Goal: Information Seeking & Learning: Learn about a topic

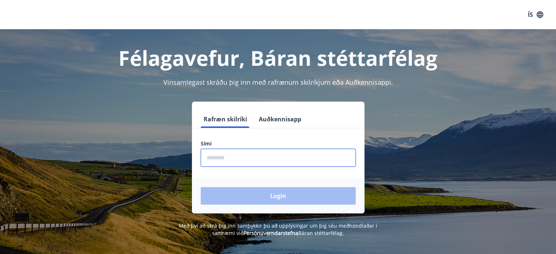
click at [214, 153] on input "phone" at bounding box center [278, 158] width 155 height 18
type input "********"
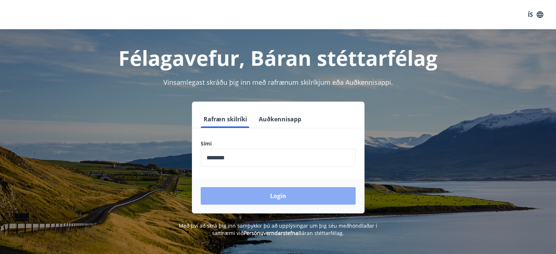
click at [272, 193] on button "Login" at bounding box center [278, 196] width 155 height 18
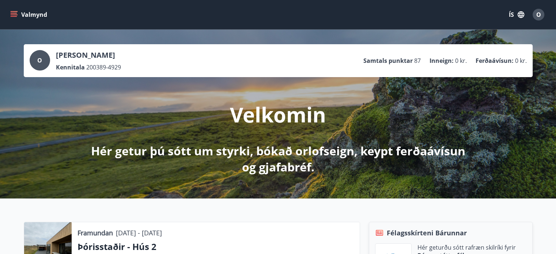
click at [13, 14] on icon "menu" at bounding box center [13, 14] width 7 height 7
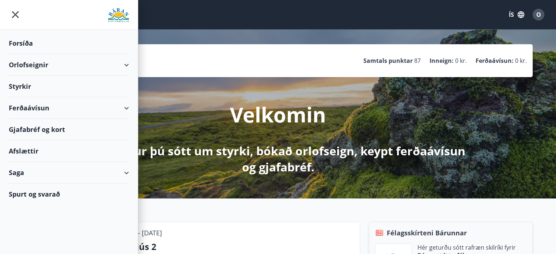
click at [35, 152] on div "Afslættir" at bounding box center [69, 151] width 120 height 22
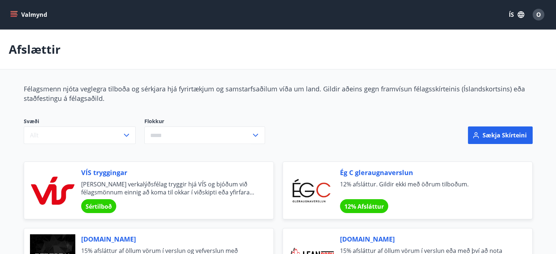
click at [13, 15] on icon "menu" at bounding box center [15, 14] width 8 height 1
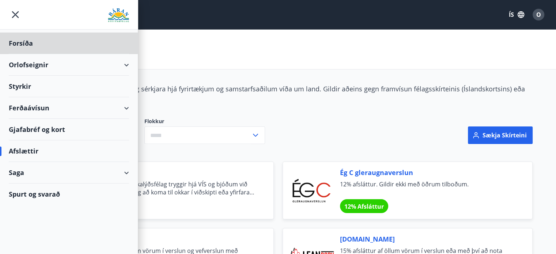
click at [26, 86] on div "Styrkir" at bounding box center [69, 87] width 120 height 22
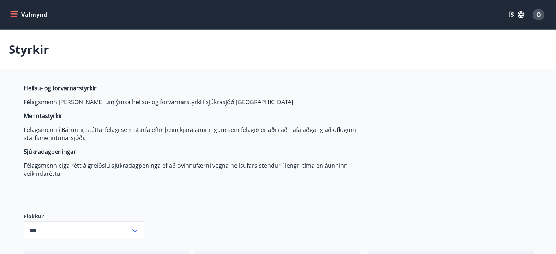
type input "***"
click at [16, 16] on icon "menu" at bounding box center [14, 16] width 7 height 1
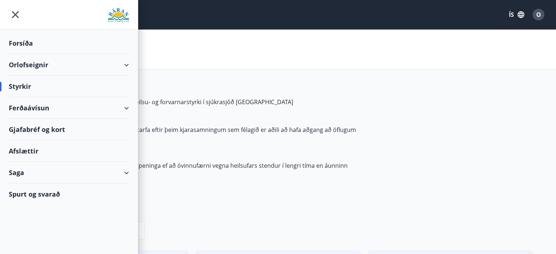
click at [27, 169] on div "Saga" at bounding box center [69, 173] width 120 height 22
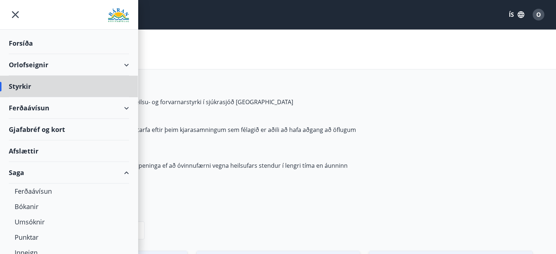
click at [29, 40] on div "Forsíða" at bounding box center [69, 44] width 120 height 22
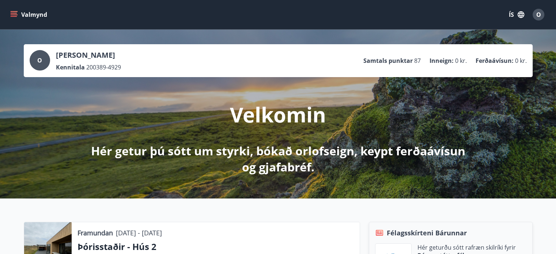
click at [12, 13] on icon "menu" at bounding box center [14, 13] width 7 height 1
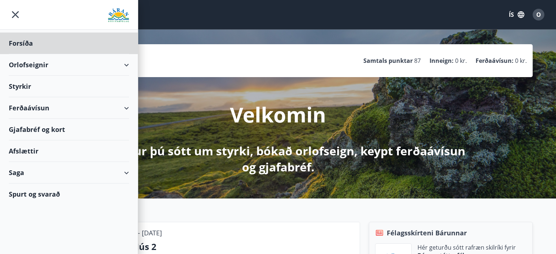
click at [23, 86] on div "Styrkir" at bounding box center [69, 87] width 120 height 22
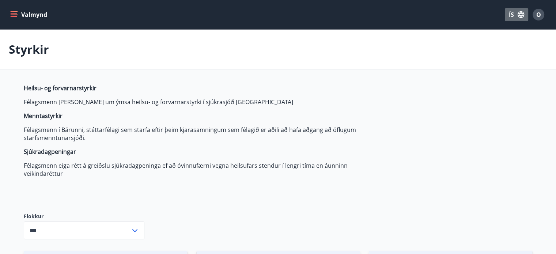
click at [511, 13] on button "ÍS" at bounding box center [516, 14] width 23 height 13
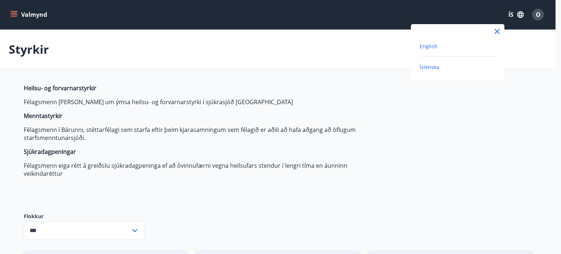
click at [428, 43] on span "English" at bounding box center [429, 46] width 18 height 7
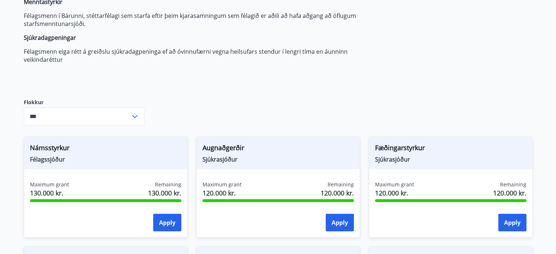
scroll to position [138, 0]
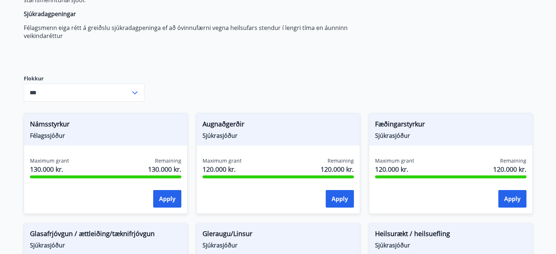
click at [133, 92] on icon at bounding box center [134, 92] width 5 height 3
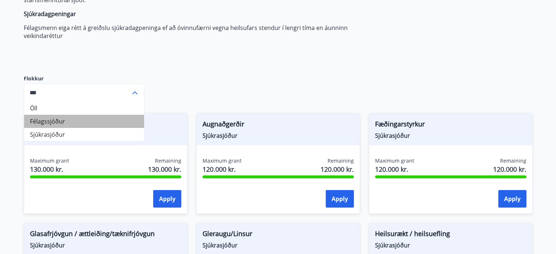
click at [66, 120] on li "Félagssjóður" at bounding box center [84, 121] width 120 height 13
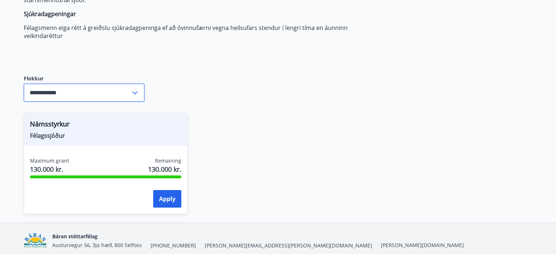
click at [98, 92] on input "**********" at bounding box center [77, 93] width 107 height 18
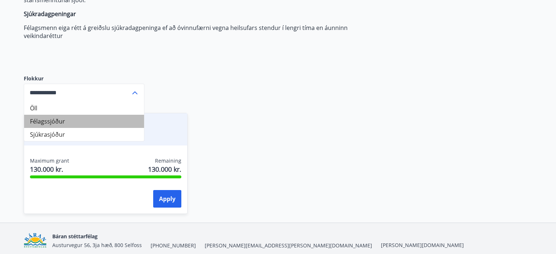
click at [66, 121] on li "Félagssjóður" at bounding box center [84, 121] width 120 height 13
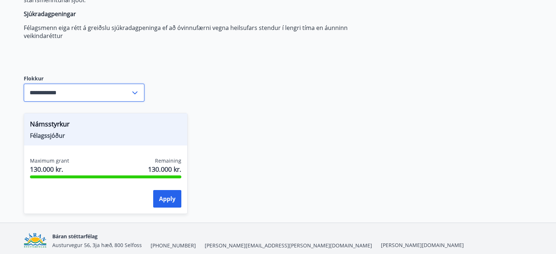
click at [93, 95] on input "**********" at bounding box center [77, 93] width 107 height 18
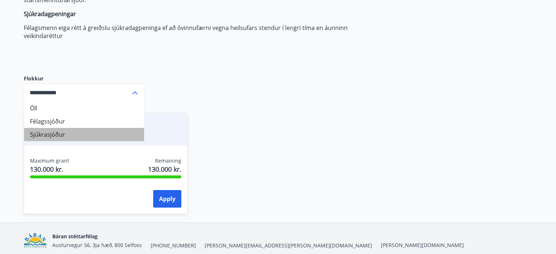
click at [62, 130] on li "Sjúkrasjóður" at bounding box center [84, 134] width 120 height 13
type input "**********"
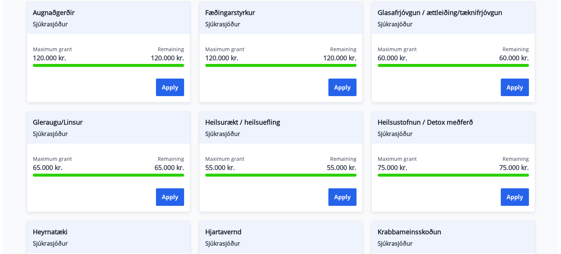
scroll to position [265, 0]
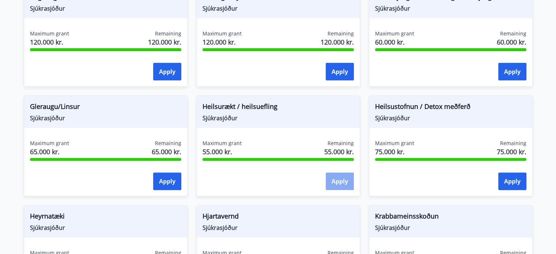
click at [335, 179] on button "Apply" at bounding box center [340, 181] width 28 height 18
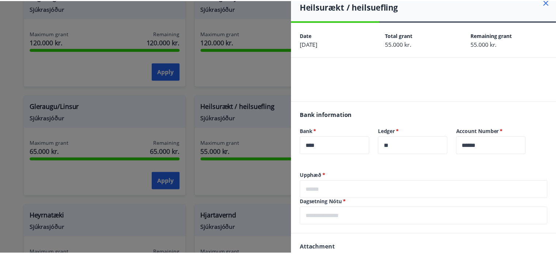
scroll to position [0, 0]
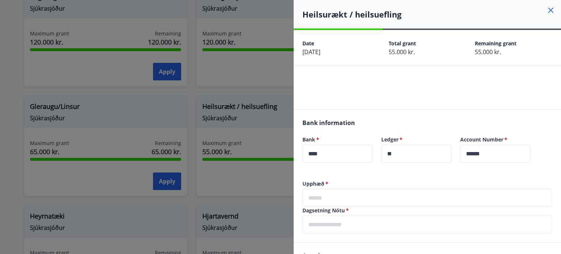
click at [547, 8] on icon at bounding box center [551, 10] width 9 height 9
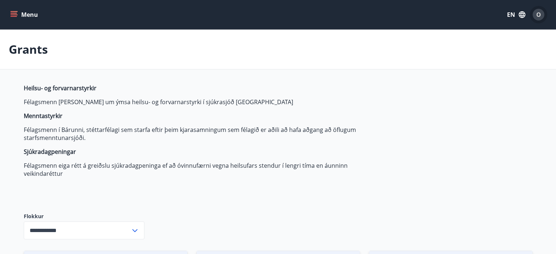
click at [538, 14] on span "O" at bounding box center [538, 15] width 5 height 8
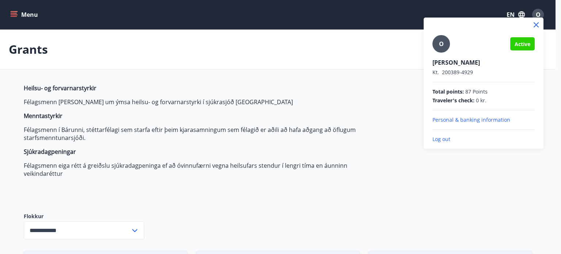
click at [510, 13] on div at bounding box center [280, 127] width 561 height 254
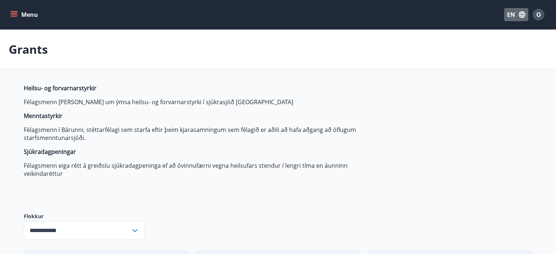
click at [510, 13] on button "EN" at bounding box center [516, 14] width 24 height 13
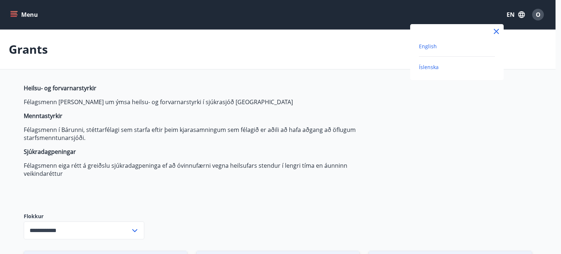
click at [426, 68] on span "Íslenska" at bounding box center [429, 67] width 20 height 7
